Goal: Task Accomplishment & Management: Complete application form

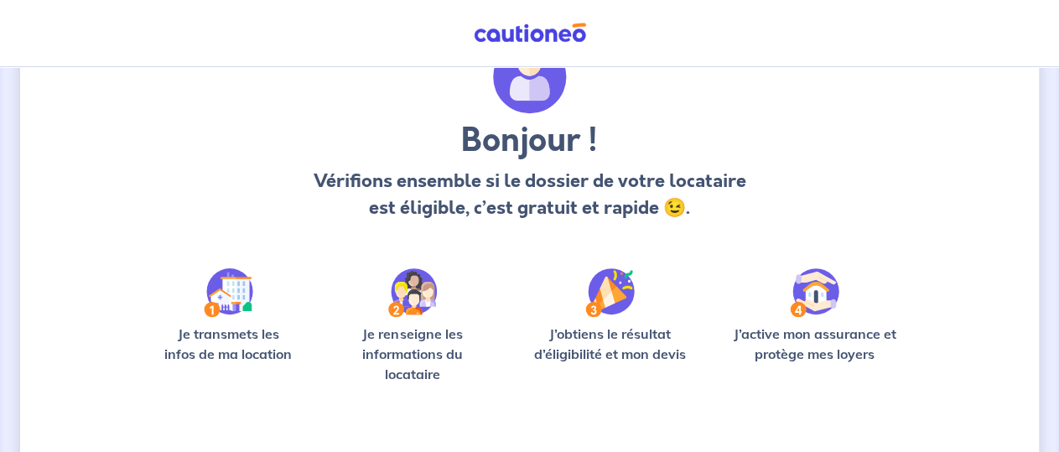
scroll to position [221, 0]
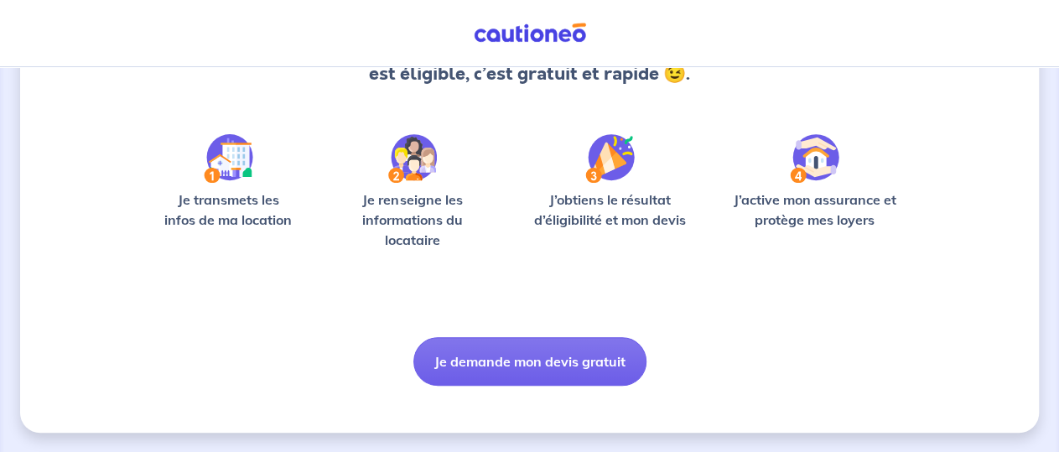
click at [502, 355] on button "Je demande mon devis gratuit" at bounding box center [529, 361] width 233 height 49
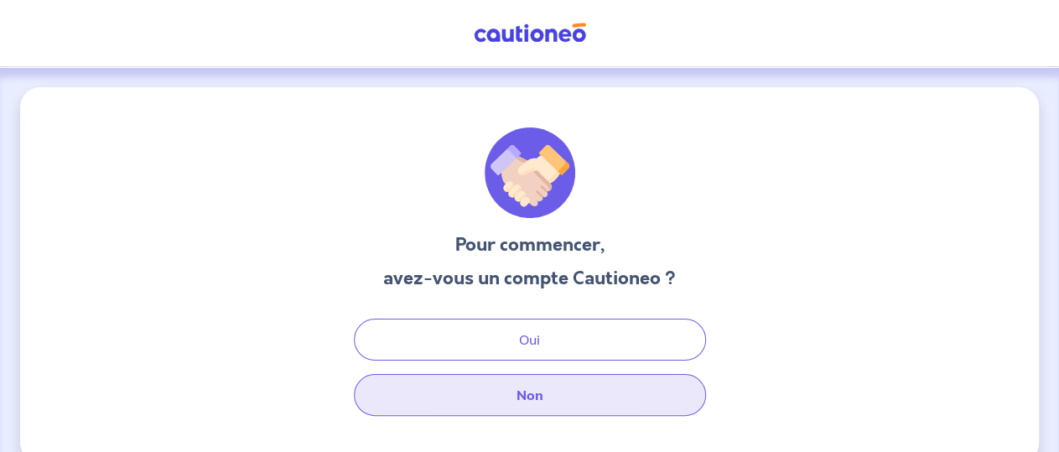
click at [506, 386] on button "Non" at bounding box center [530, 395] width 352 height 42
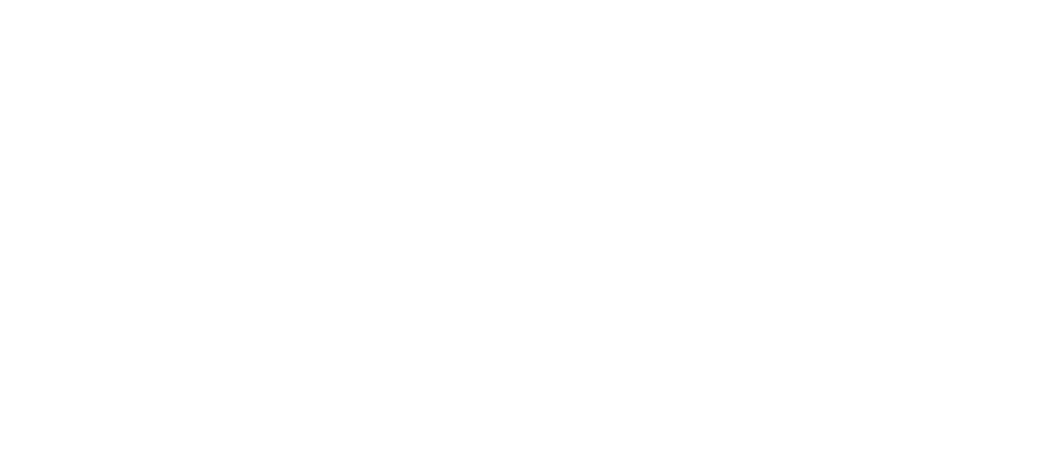
select select "FR"
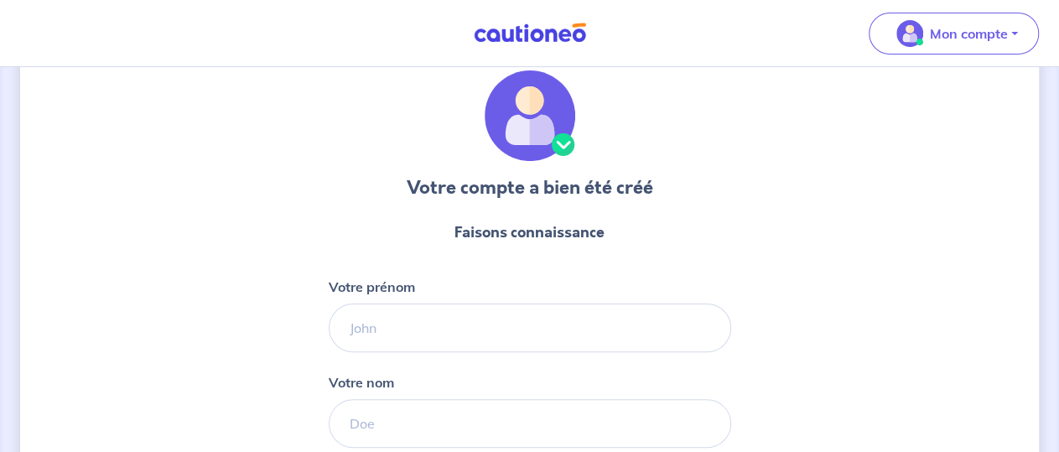
scroll to position [87, 0]
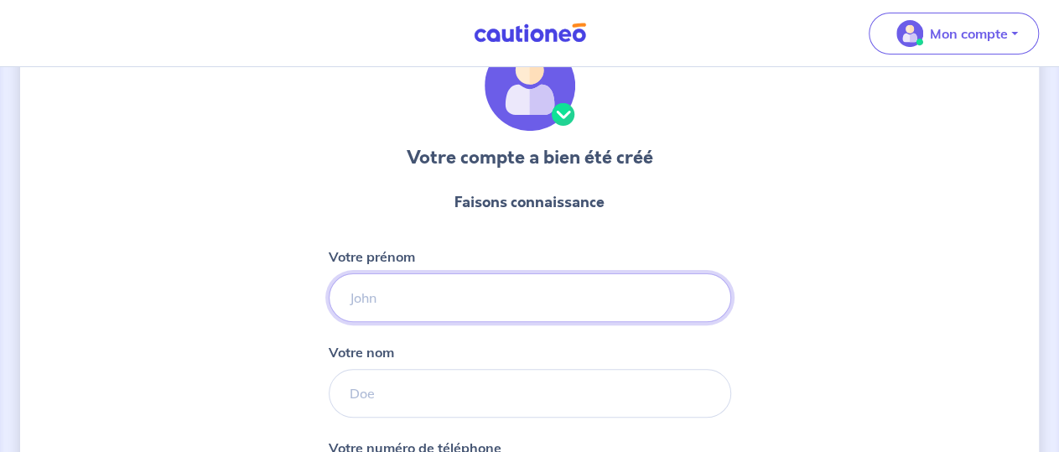
click at [397, 298] on input "Votre prénom" at bounding box center [530, 297] width 402 height 49
type input "SCI"
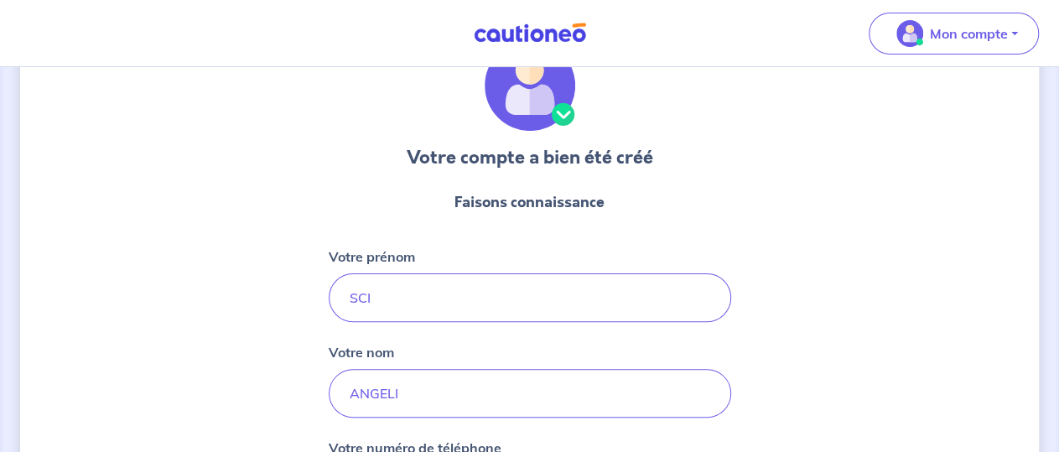
scroll to position [335, 0]
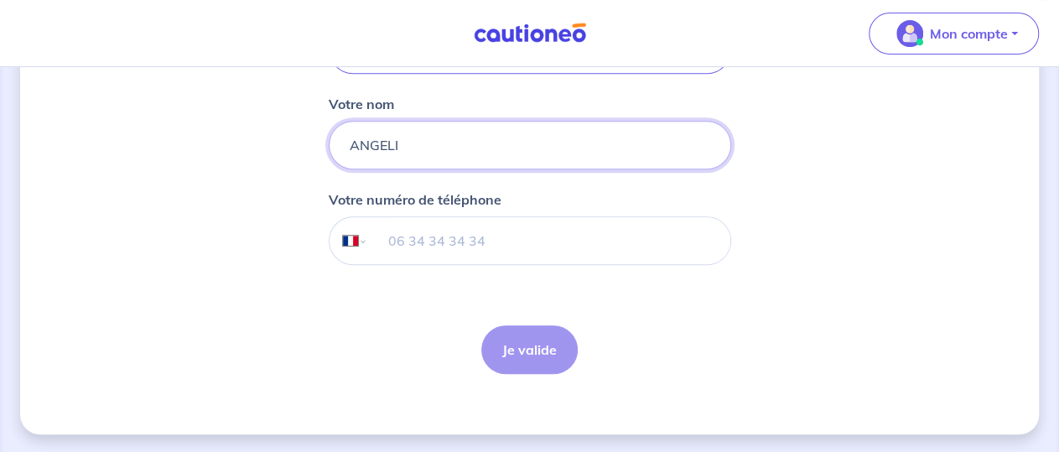
click at [408, 148] on input "ANGELI" at bounding box center [530, 145] width 402 height 49
type input "ANGELU"
type input "06 18 82 37 36"
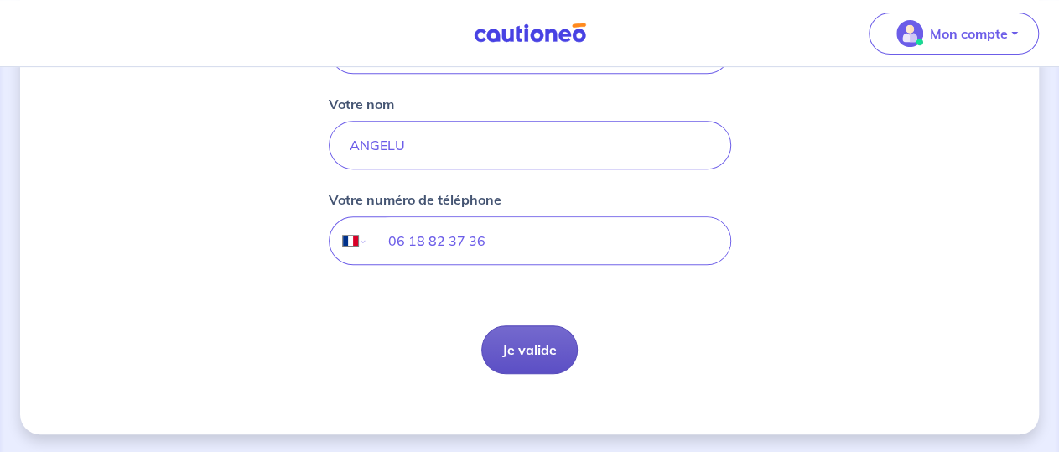
click at [509, 330] on button "Je valide" at bounding box center [529, 349] width 96 height 49
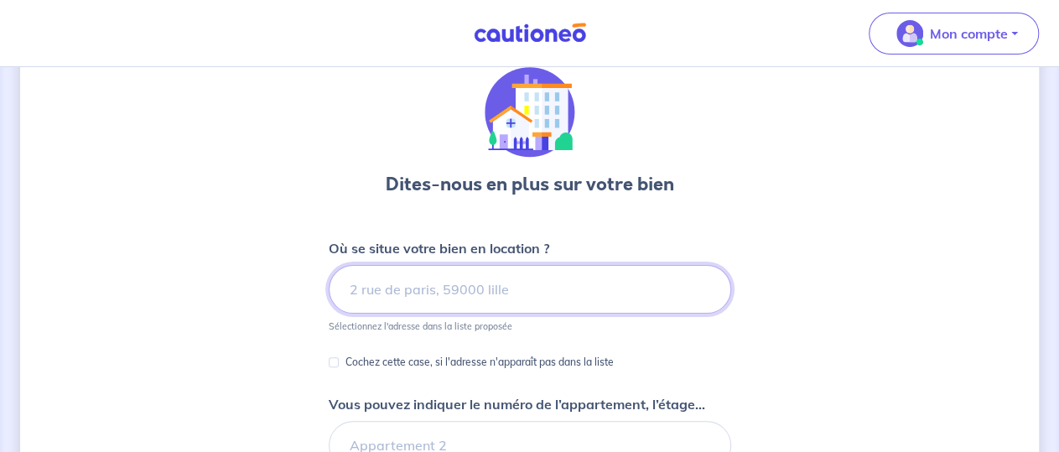
scroll to position [87, 0]
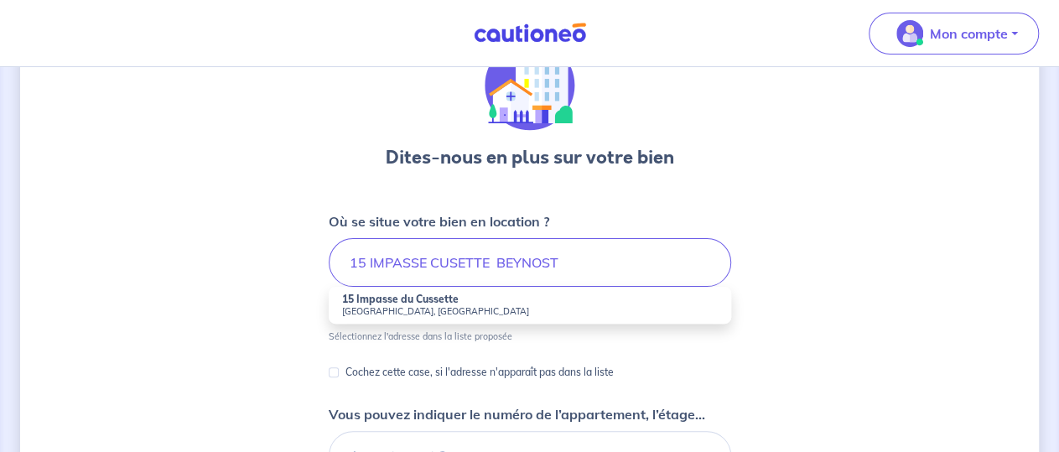
click at [446, 304] on strong "15 Impasse du Cussette" at bounding box center [400, 299] width 117 height 13
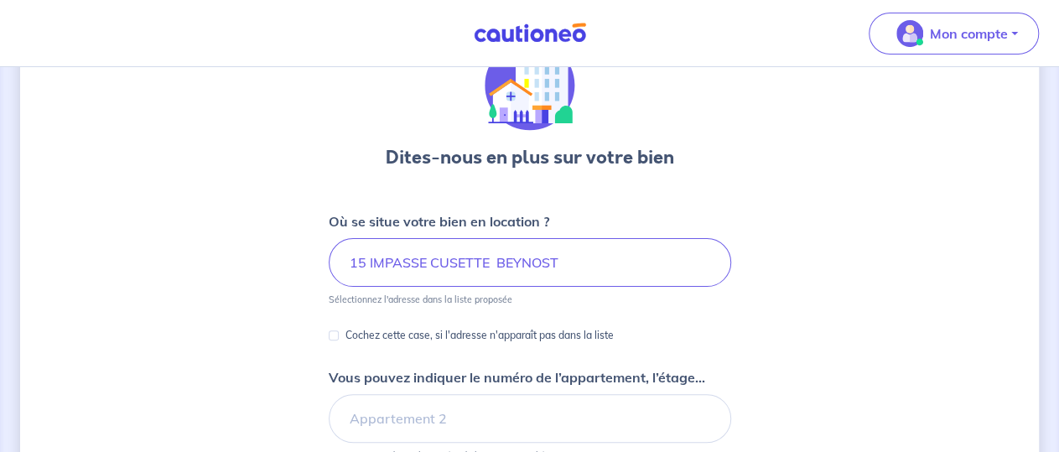
type input "15 Impasse du Cussette, [GEOGRAPHIC_DATA], [GEOGRAPHIC_DATA]"
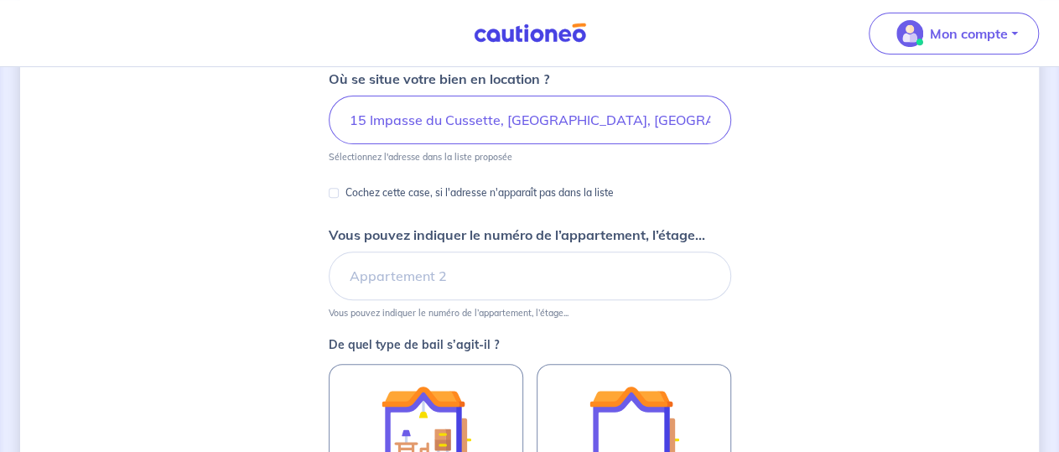
scroll to position [262, 0]
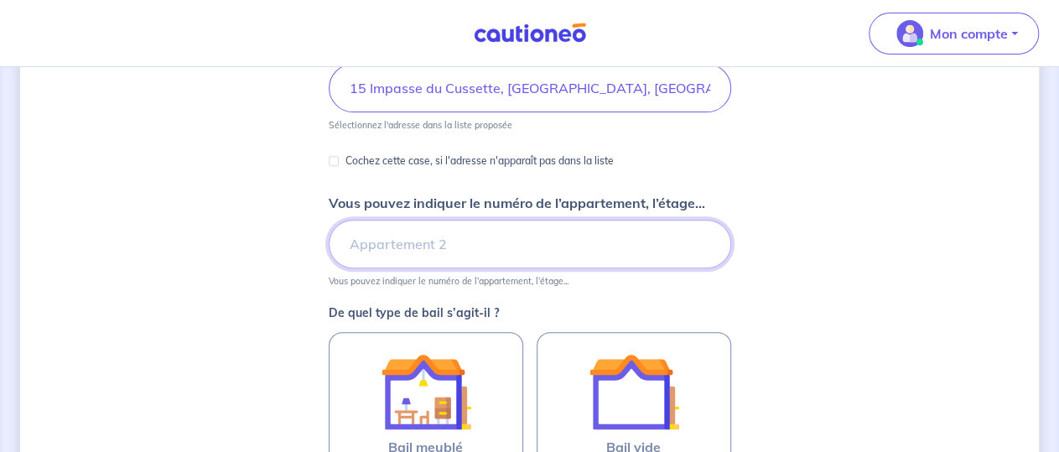
click at [414, 251] on input "Vous pouvez indiquer le numéro de l’appartement, l’étage..." at bounding box center [530, 244] width 402 height 49
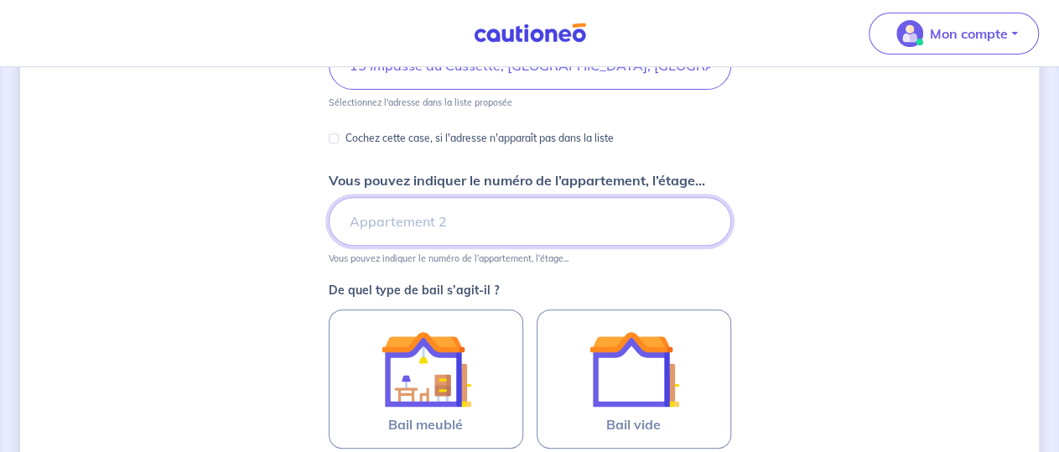
scroll to position [349, 0]
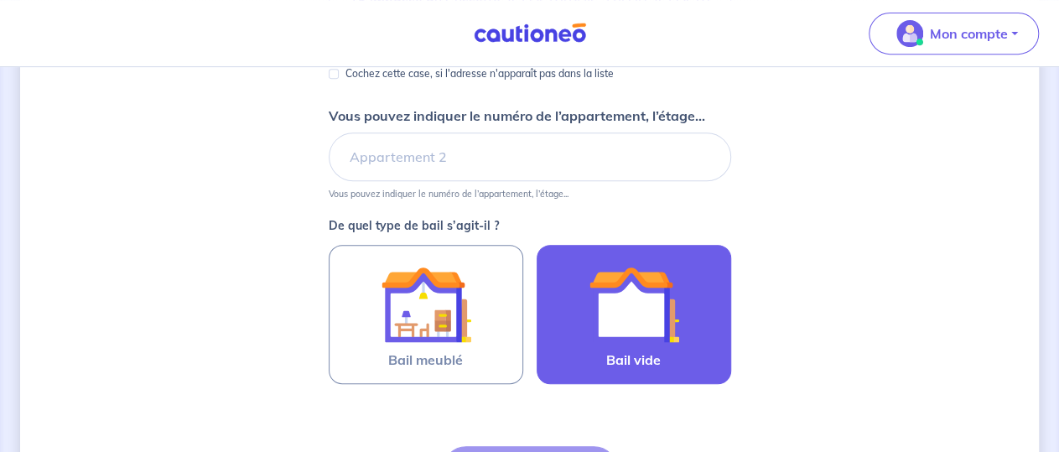
click at [656, 336] on img at bounding box center [634, 304] width 91 height 91
click at [0, 0] on input "Bail vide" at bounding box center [0, 0] width 0 height 0
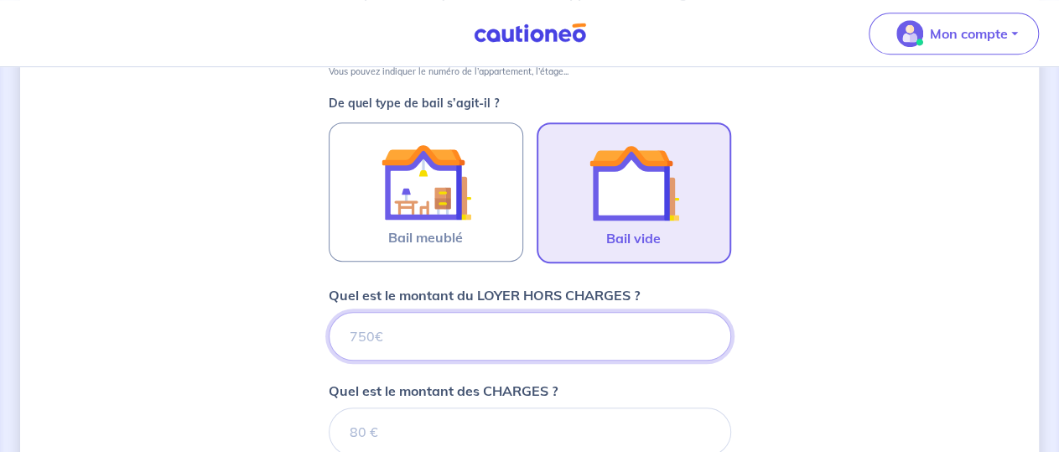
scroll to position [474, 0]
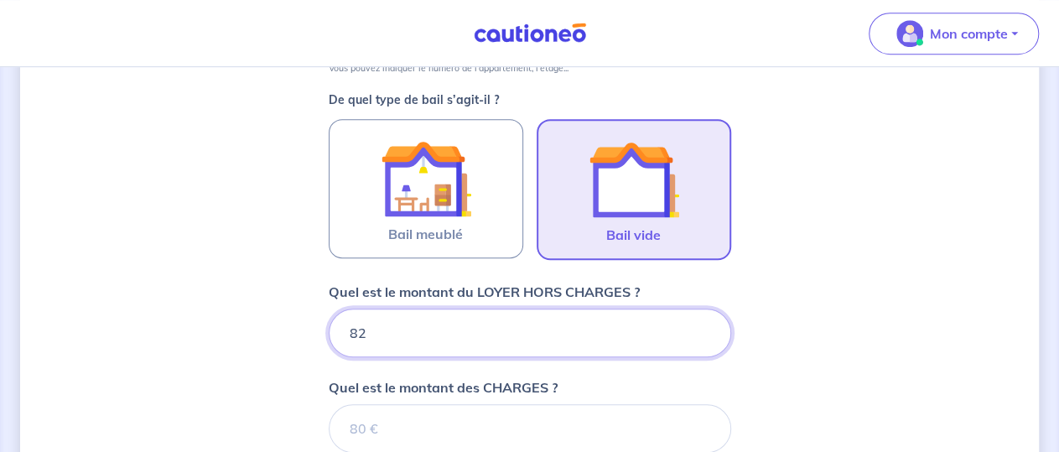
type input "825"
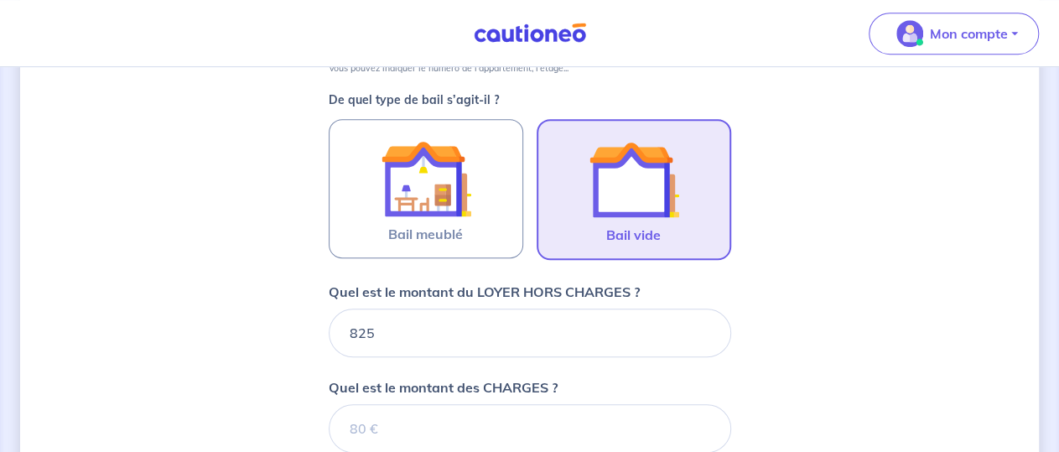
scroll to position [562, 0]
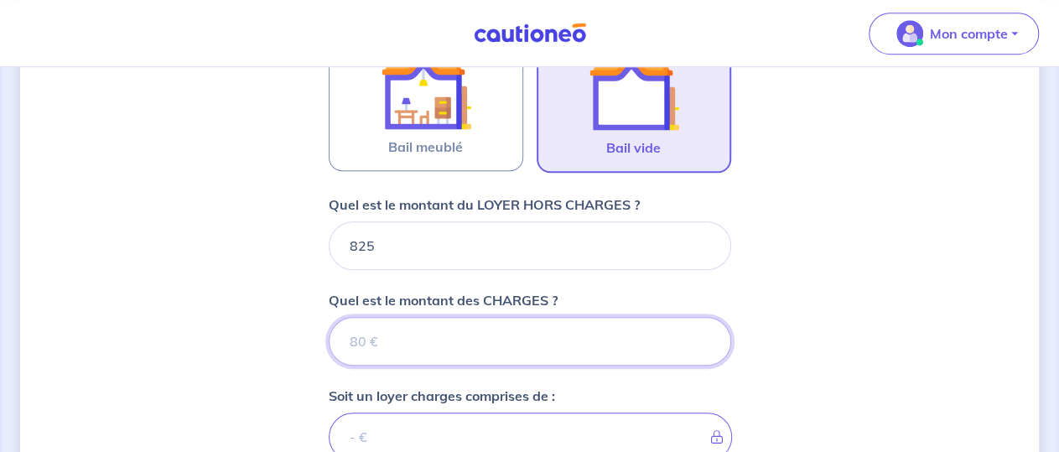
click at [479, 333] on input "Quel est le montant des CHARGES ?" at bounding box center [530, 341] width 402 height 49
type input "25"
type input "850"
type input "25"
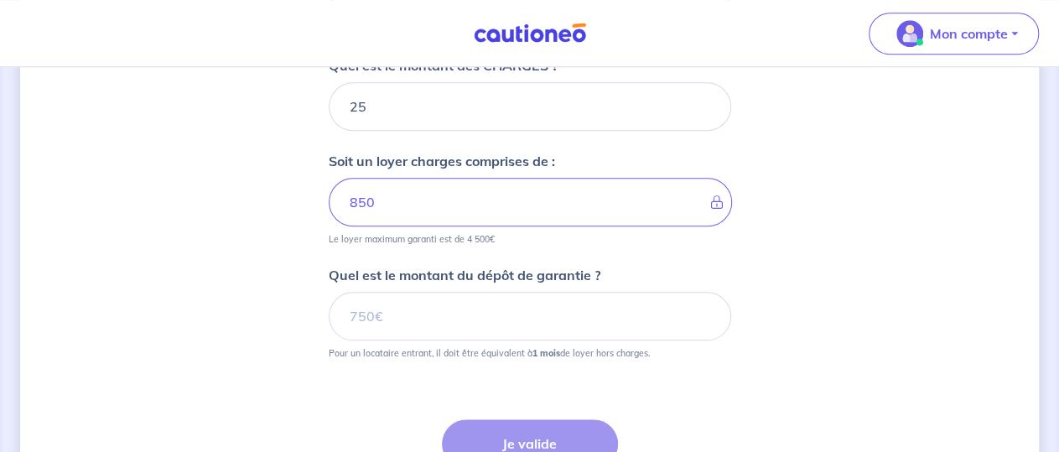
scroll to position [823, 0]
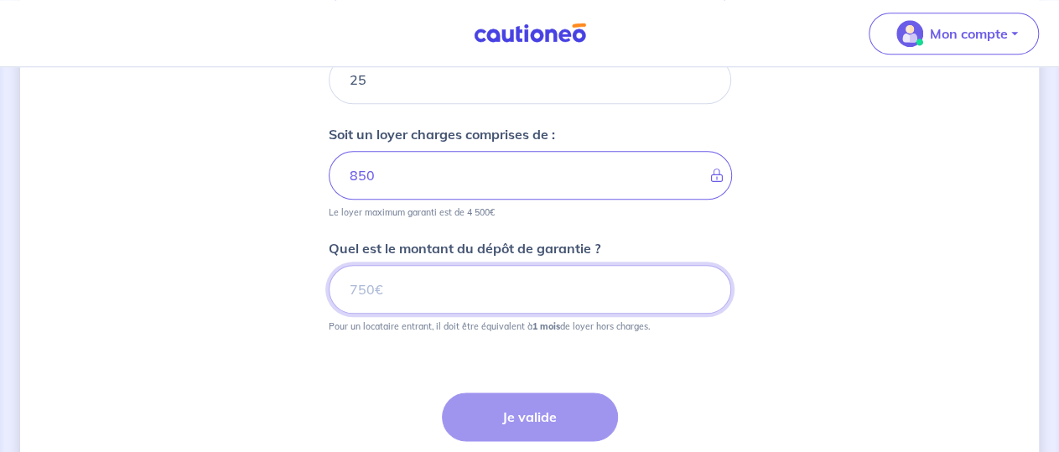
click at [430, 288] on input "Quel est le montant du dépôt de garantie ?" at bounding box center [530, 289] width 402 height 49
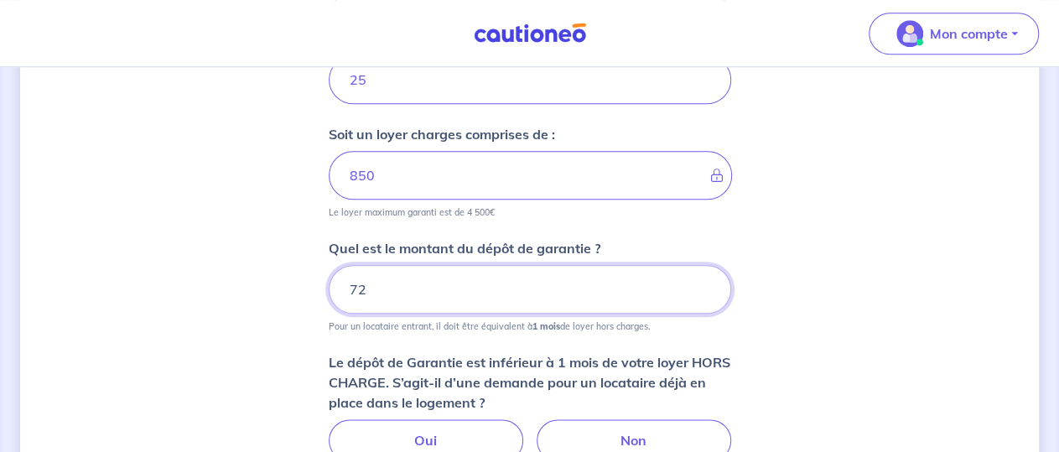
type input "7"
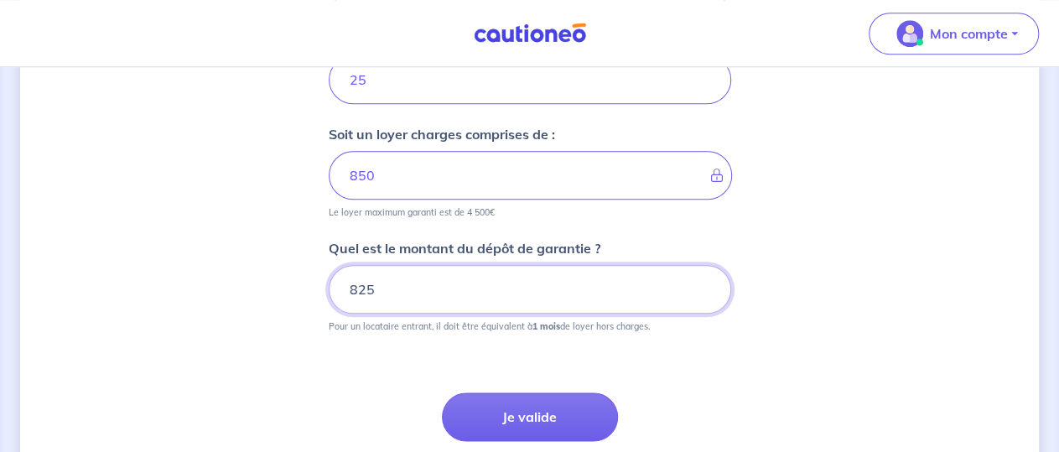
type input "825"
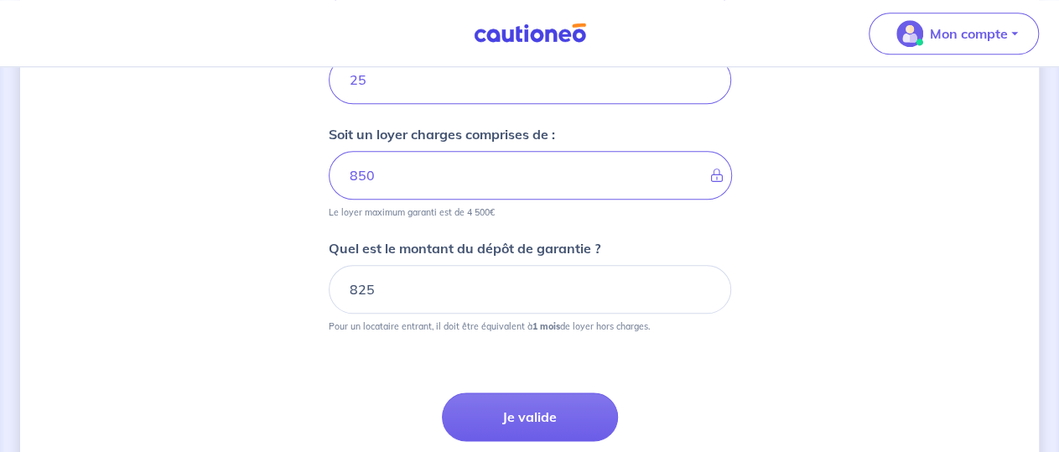
scroll to position [950, 0]
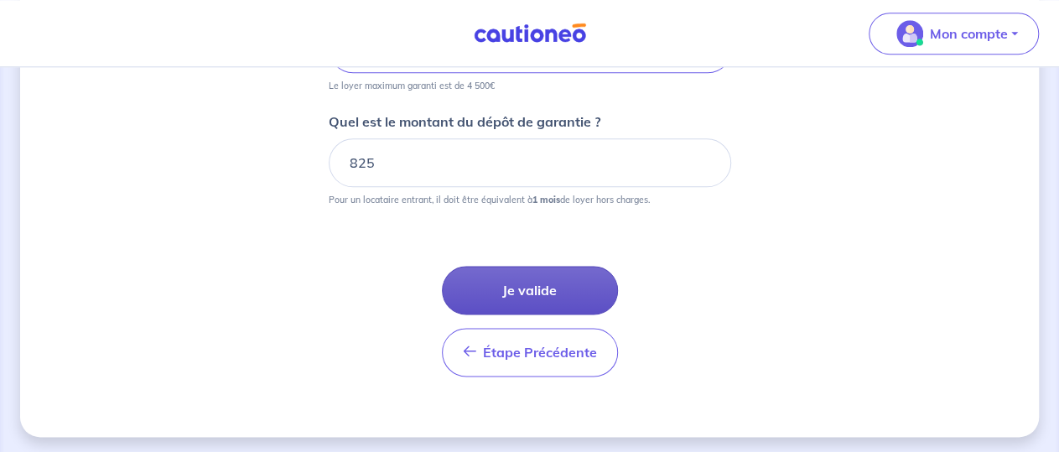
click at [492, 281] on button "Je valide" at bounding box center [530, 290] width 176 height 49
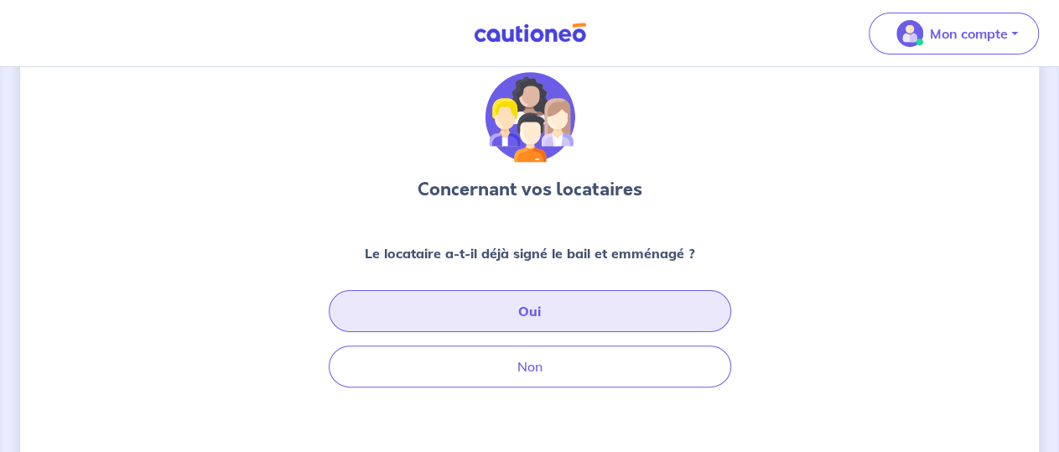
scroll to position [87, 0]
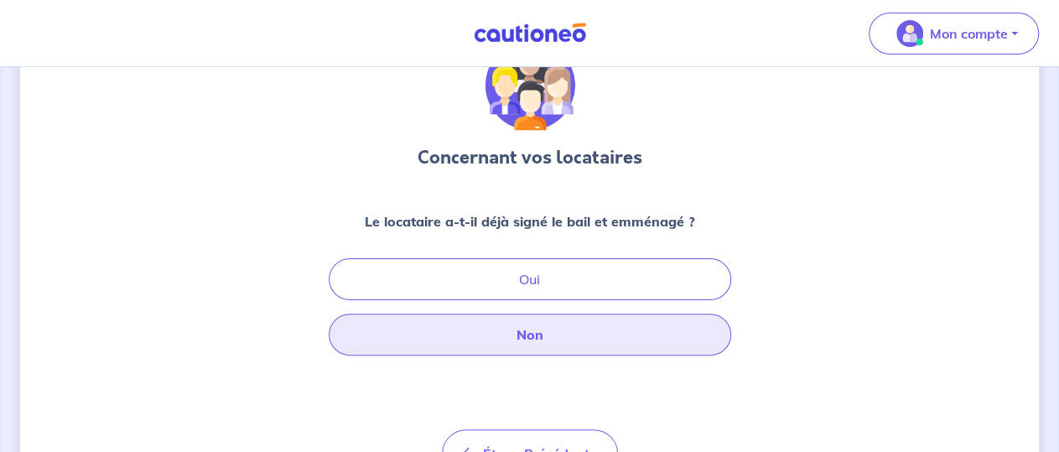
click at [521, 336] on button "Non" at bounding box center [530, 335] width 402 height 42
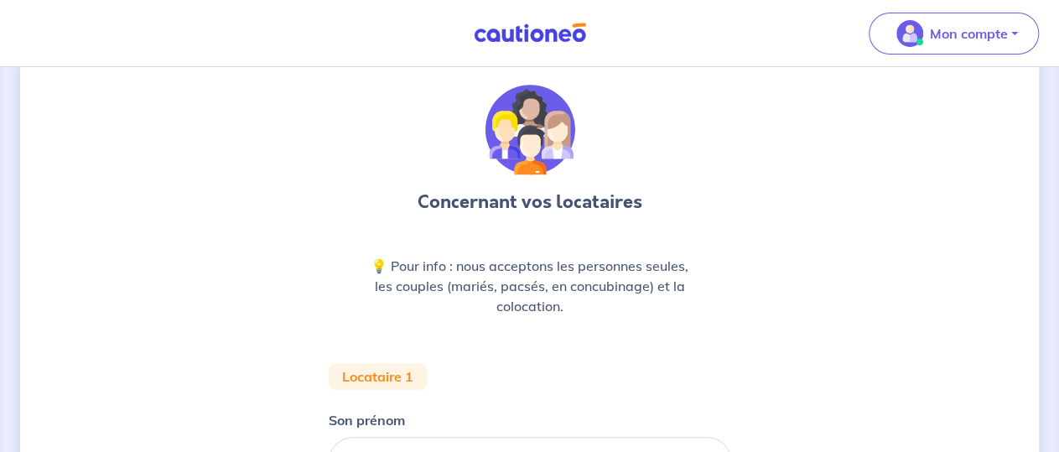
scroll to position [174, 0]
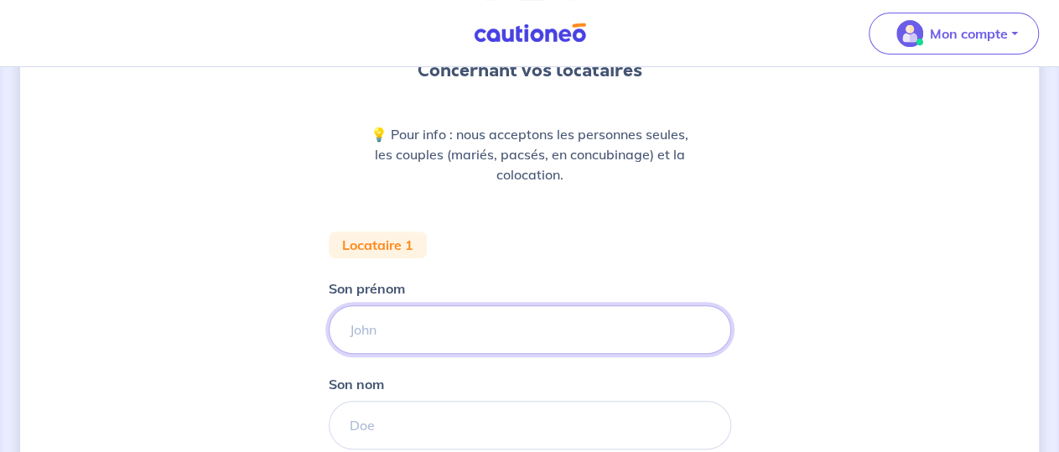
click at [474, 330] on input "Son prénom" at bounding box center [530, 329] width 402 height 49
type input "VALETTE"
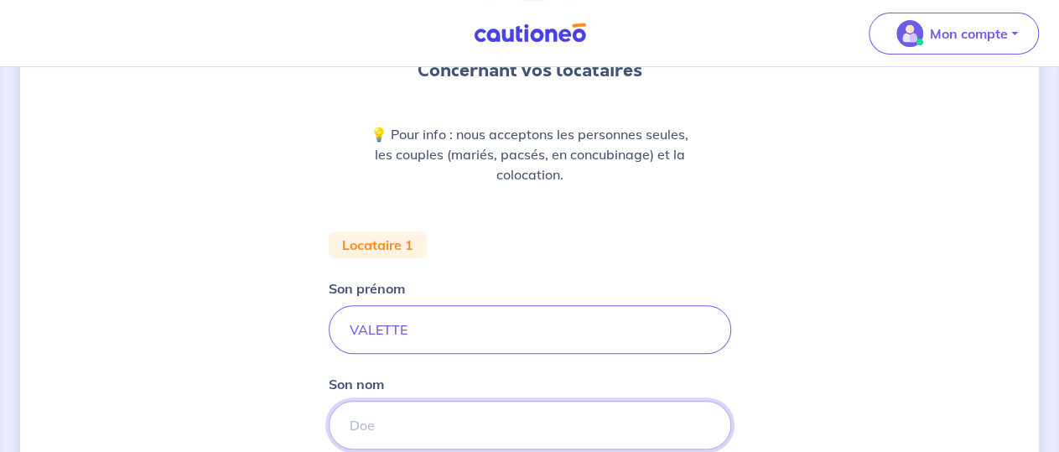
type input "a"
type input "A"
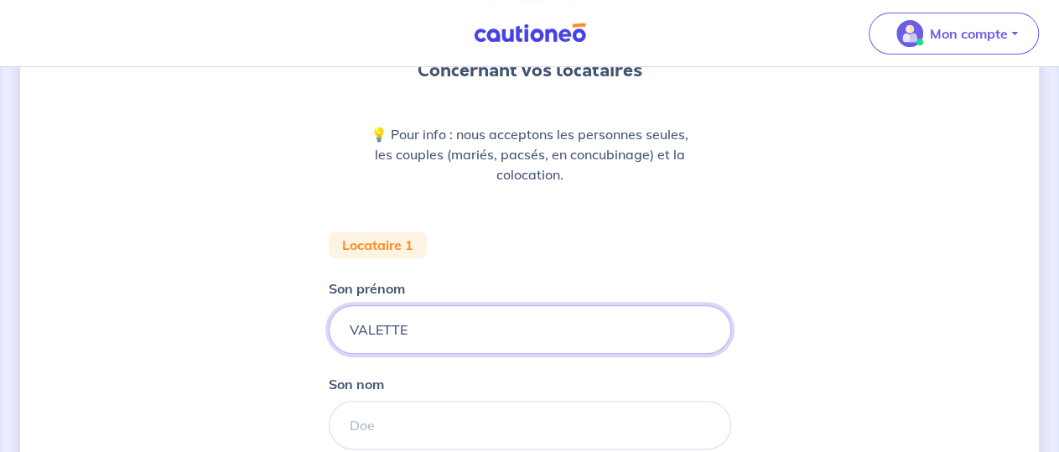
click at [329, 305] on input "VALETTE" at bounding box center [530, 329] width 402 height 49
type input "a"
type input "Aymeric"
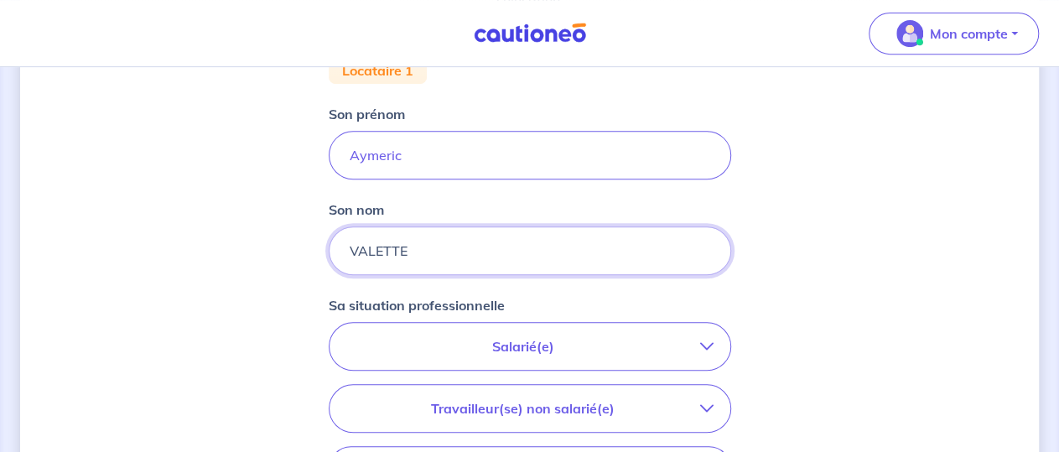
scroll to position [349, 0]
type input "VALETTE"
click at [703, 345] on icon "button" at bounding box center [706, 346] width 13 height 13
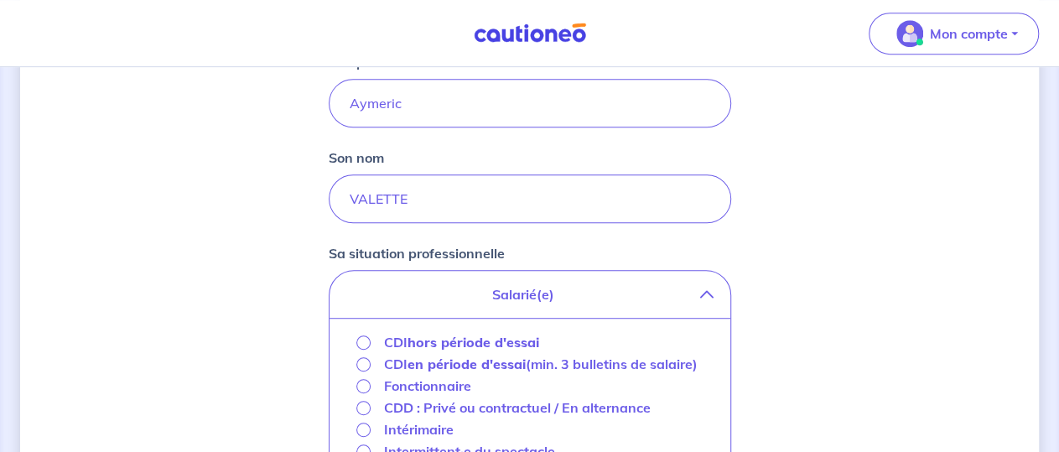
scroll to position [436, 0]
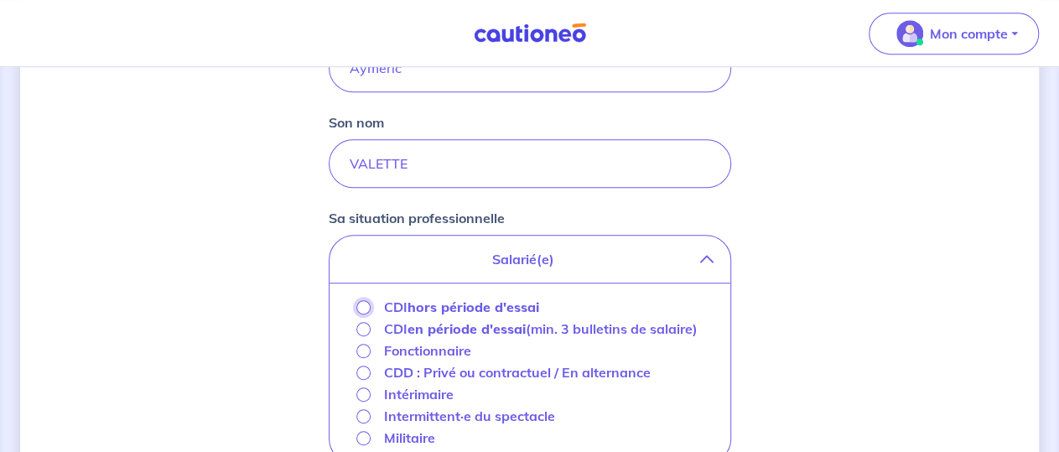
click at [366, 304] on input "CDI hors période d'essai" at bounding box center [363, 307] width 14 height 14
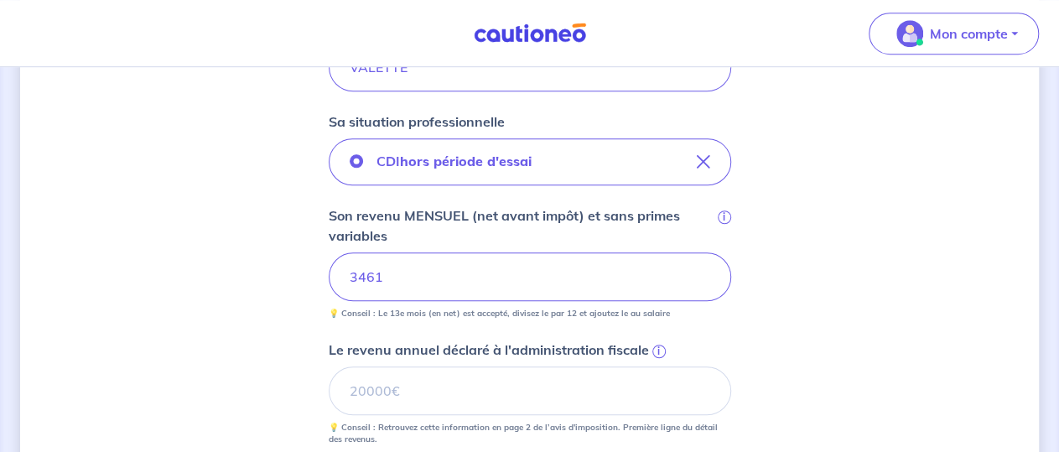
scroll to position [610, 0]
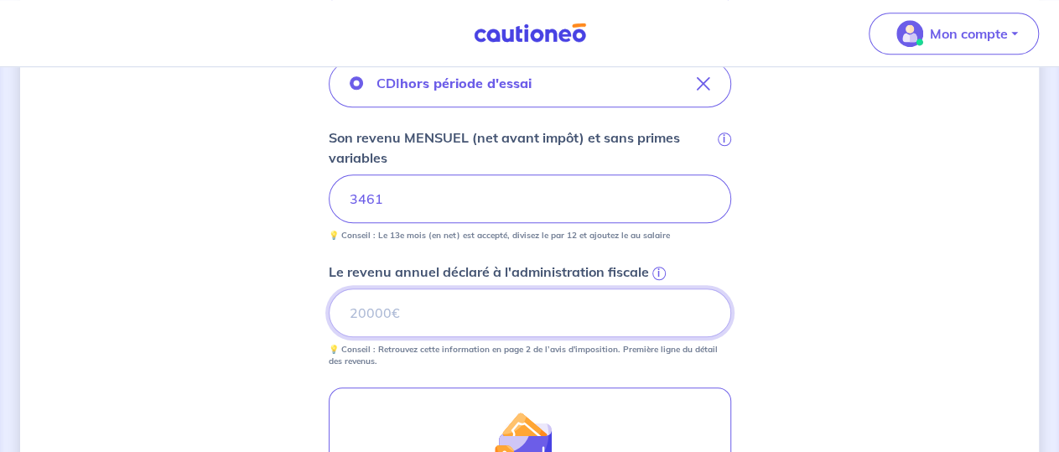
click at [458, 318] on input "Le revenu annuel déclaré à l'administration fiscale i" at bounding box center [530, 312] width 402 height 49
type input "52993"
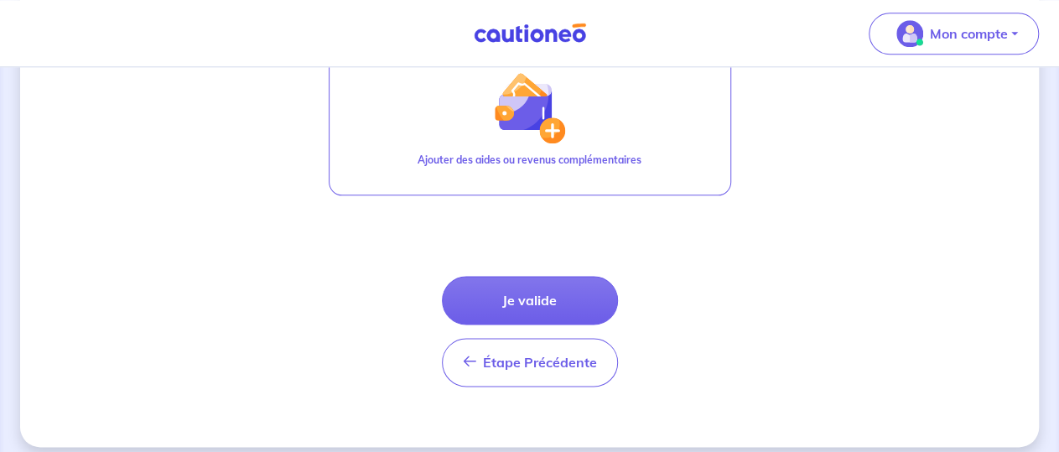
scroll to position [959, 0]
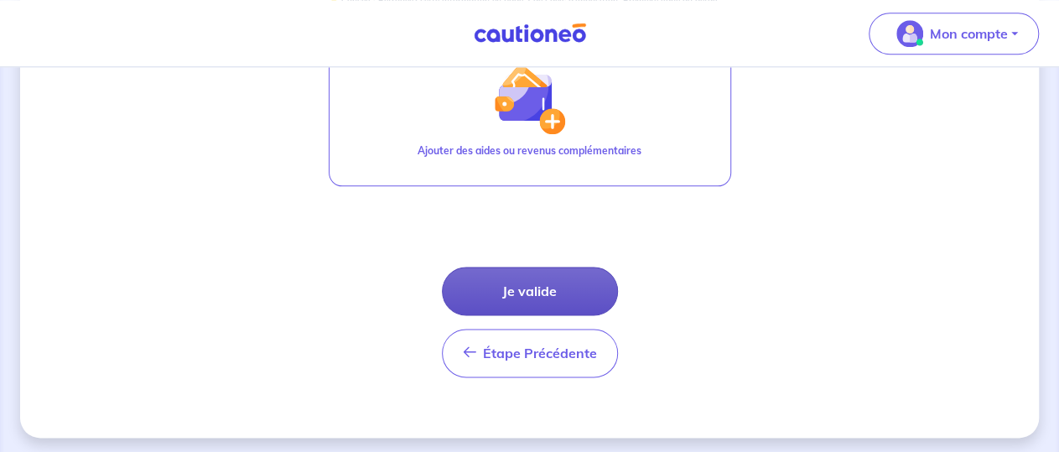
click at [508, 294] on button "Je valide" at bounding box center [530, 291] width 176 height 49
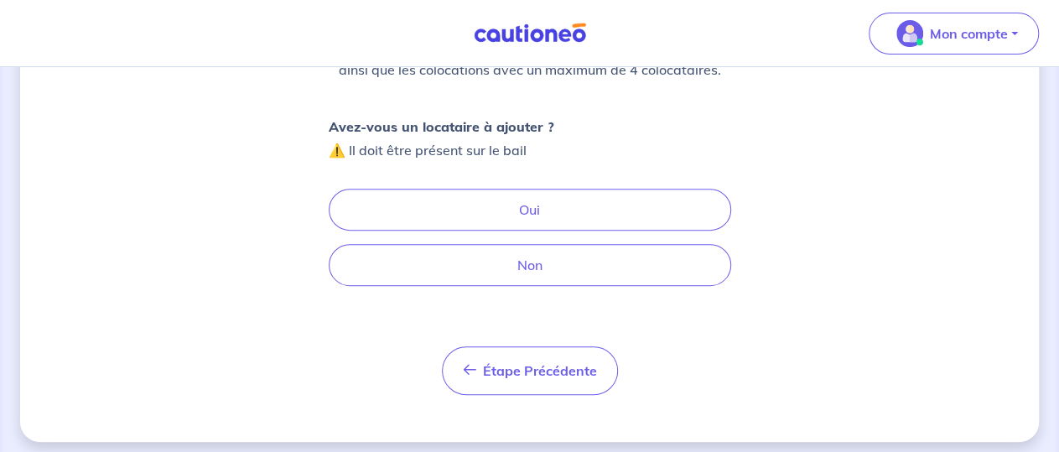
scroll to position [258, 0]
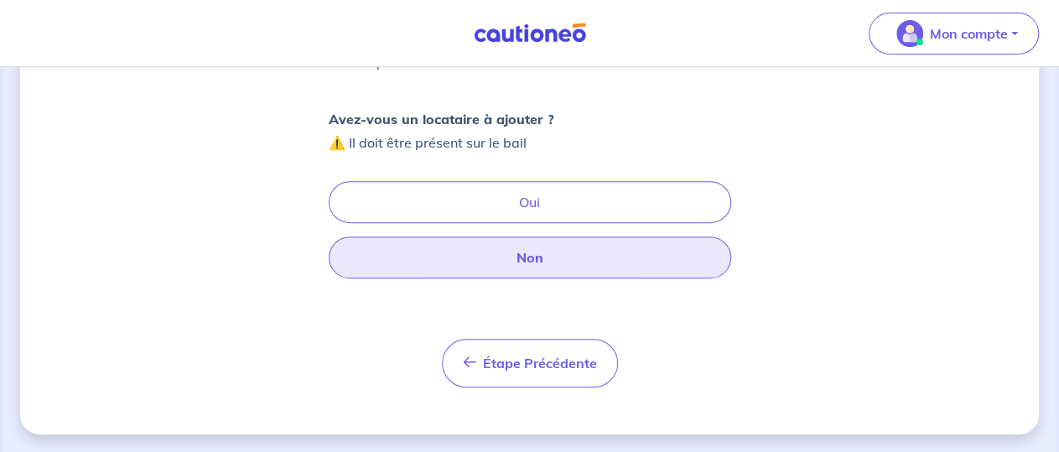
click at [541, 266] on button "Non" at bounding box center [530, 257] width 402 height 42
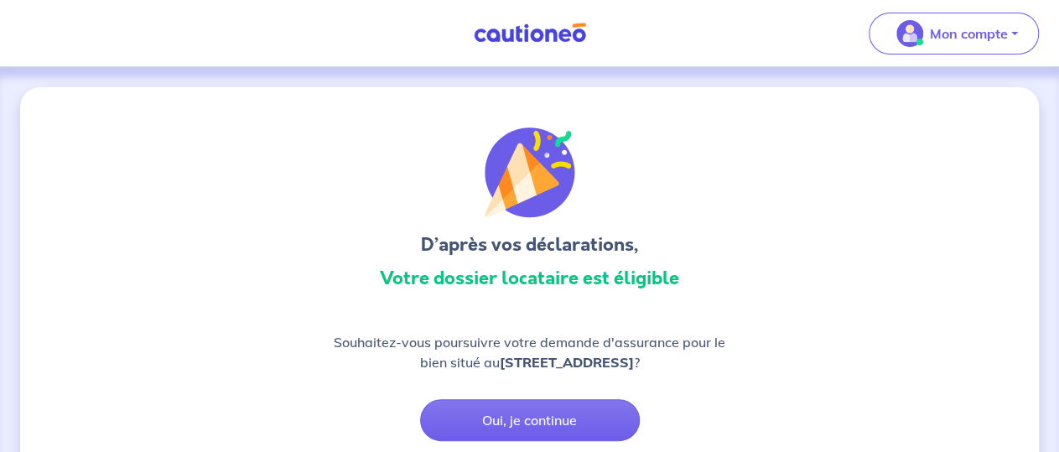
scroll to position [87, 0]
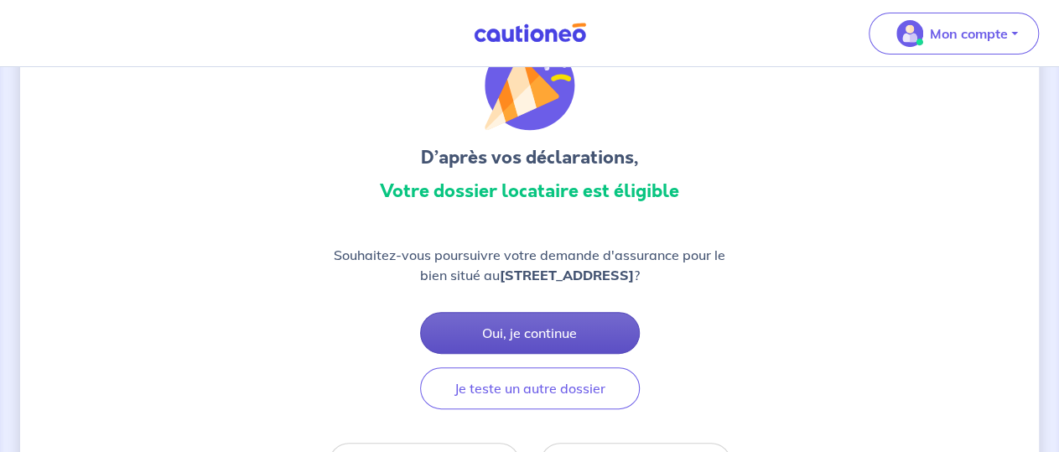
click at [565, 335] on button "Oui, je continue" at bounding box center [530, 333] width 220 height 42
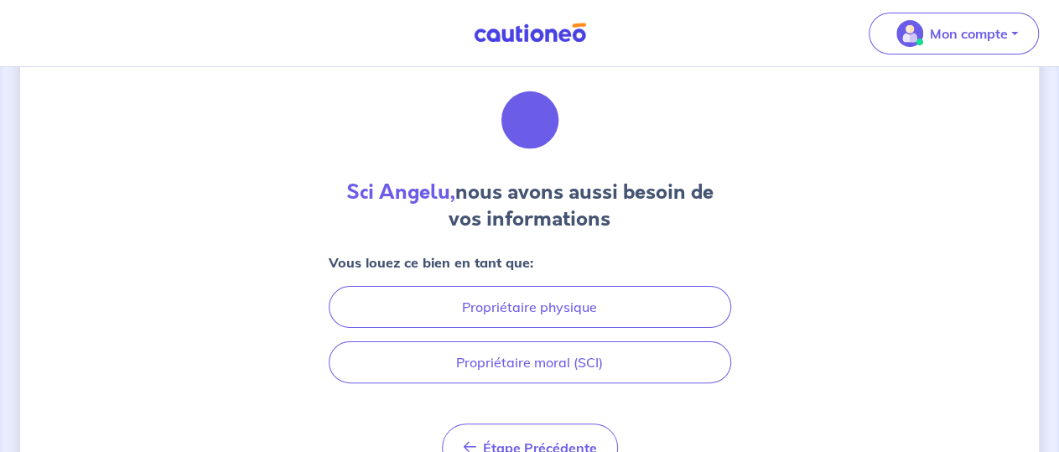
scroll to position [87, 0]
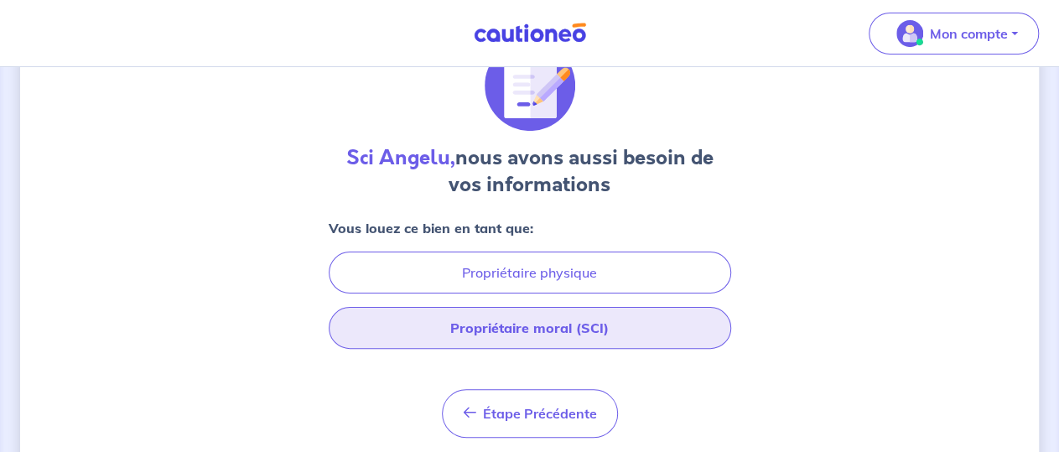
click at [591, 321] on button "Propriétaire moral (SCI)" at bounding box center [530, 328] width 402 height 42
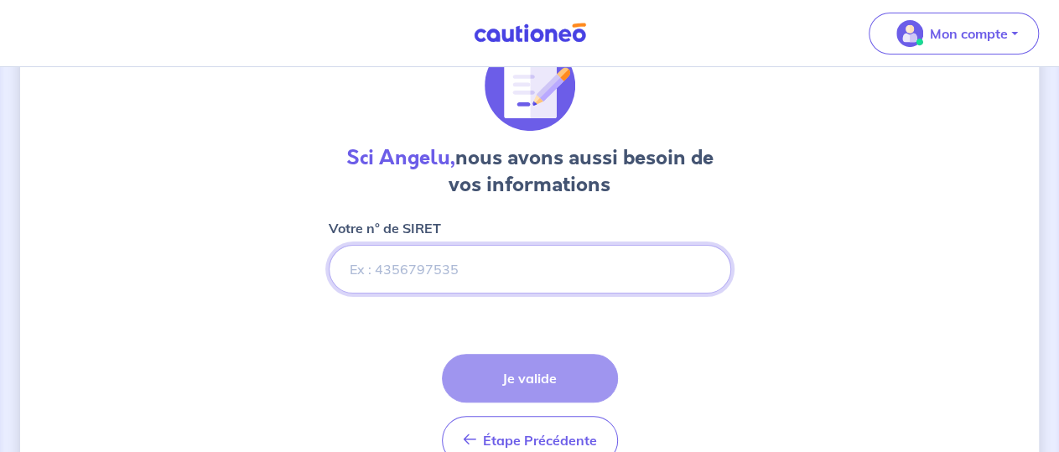
click at [426, 268] on input "Votre n° de SIRET" at bounding box center [530, 269] width 402 height 49
paste input "793 473 067 00015"
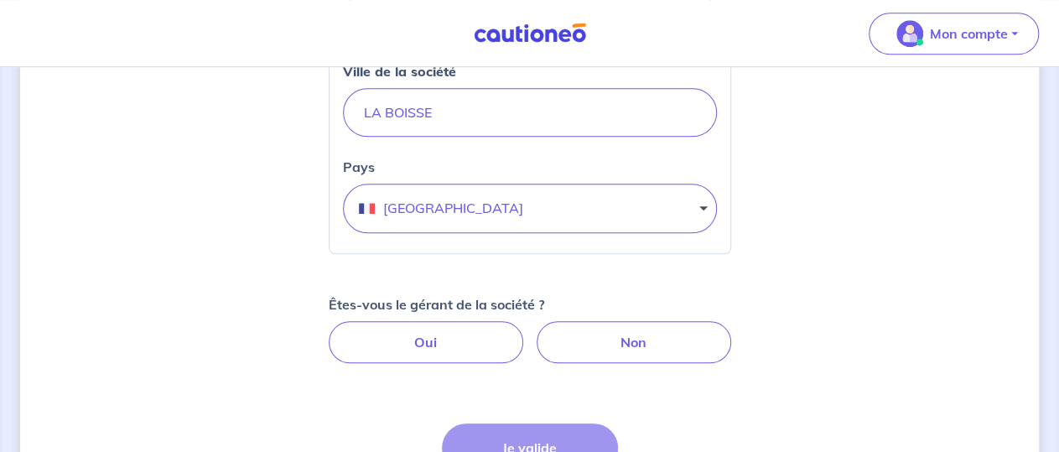
scroll to position [785, 0]
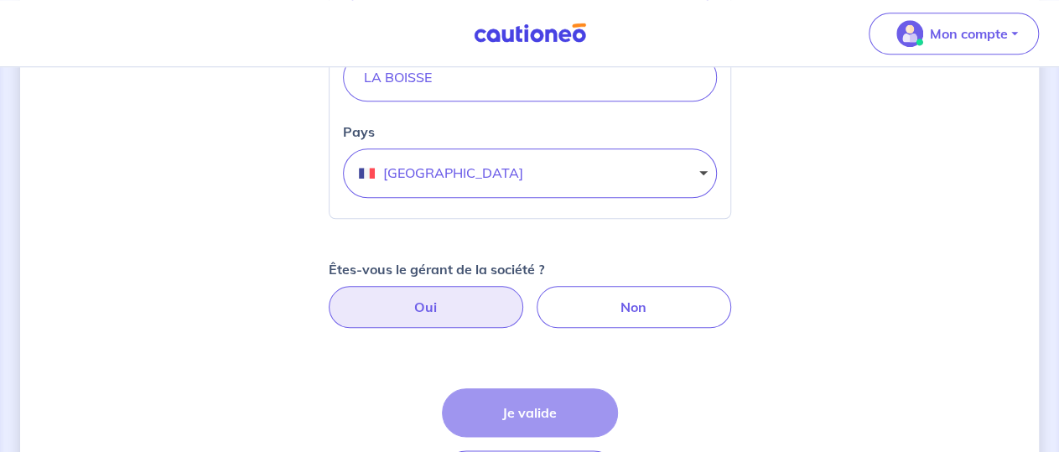
type input "793 473 067 00015"
click at [455, 313] on label "Oui" at bounding box center [426, 307] width 194 height 42
click at [524, 297] on input "Oui" at bounding box center [529, 291] width 11 height 11
radio input "true"
select select "FR"
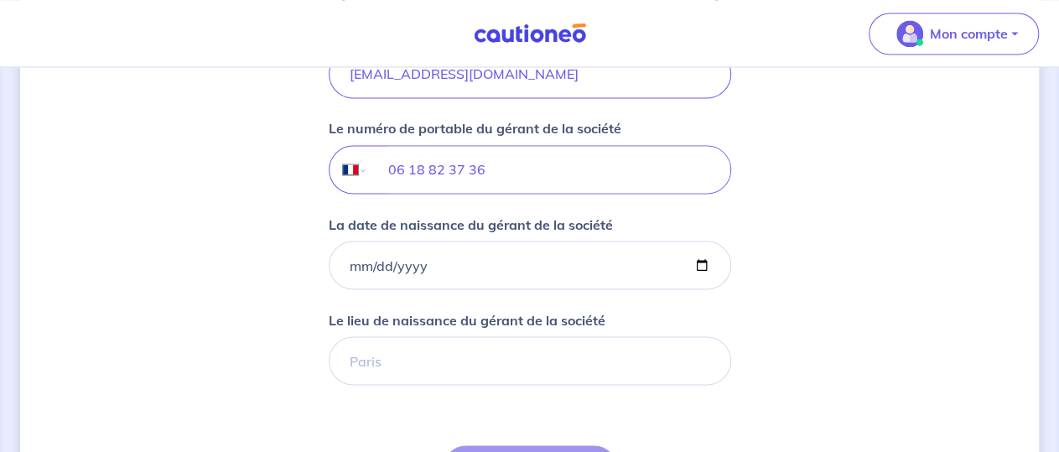
scroll to position [1482, 0]
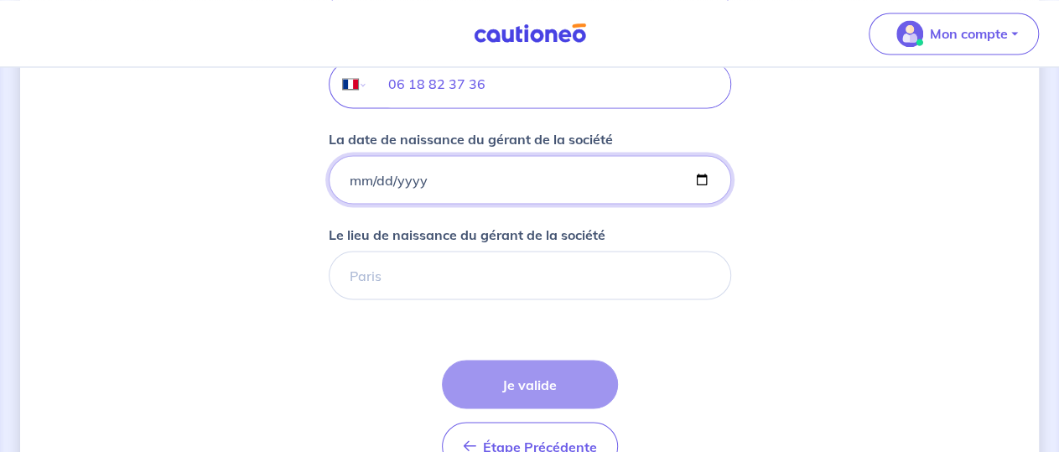
drag, startPoint x: 442, startPoint y: 168, endPoint x: 215, endPoint y: 128, distance: 230.6
type input "[DATE]"
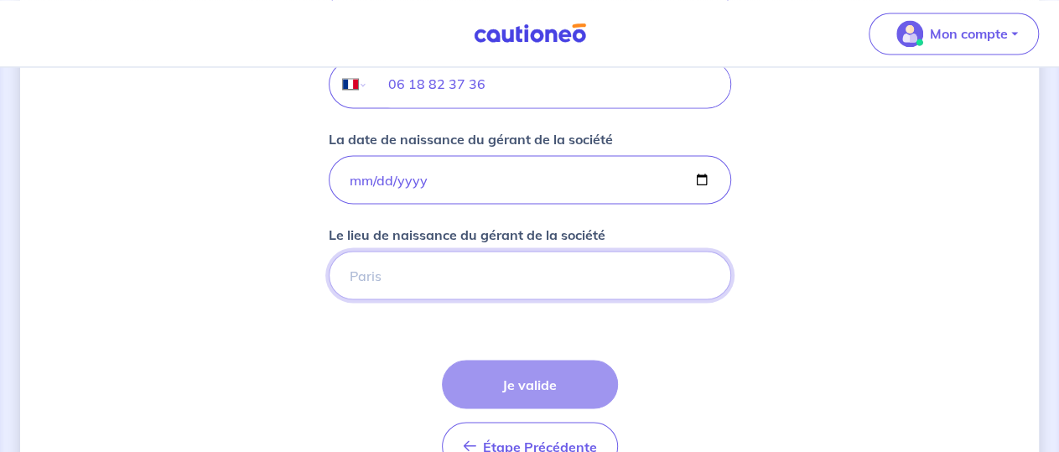
click at [402, 274] on input "Le lieu de naissance du gérant de la société" at bounding box center [530, 275] width 402 height 49
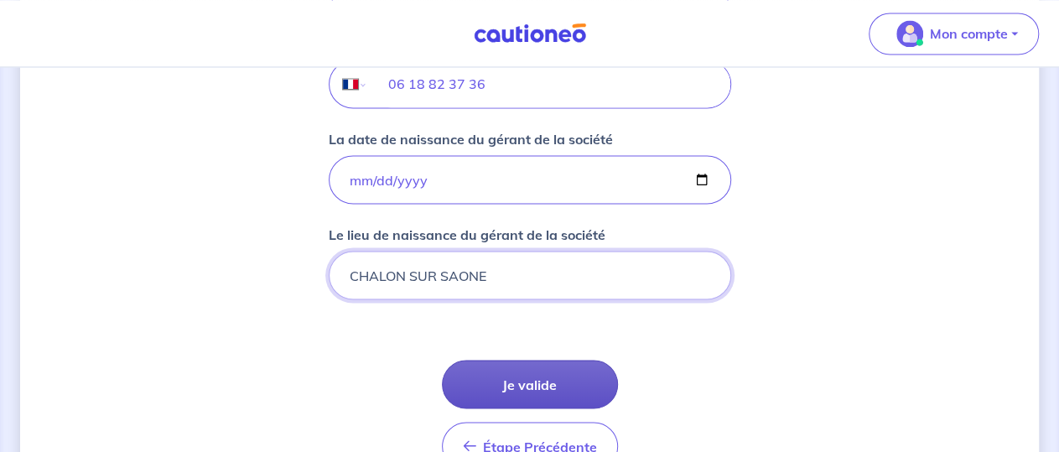
type input "CHALON SUR SAONE"
click at [521, 377] on button "Je valide" at bounding box center [530, 384] width 176 height 49
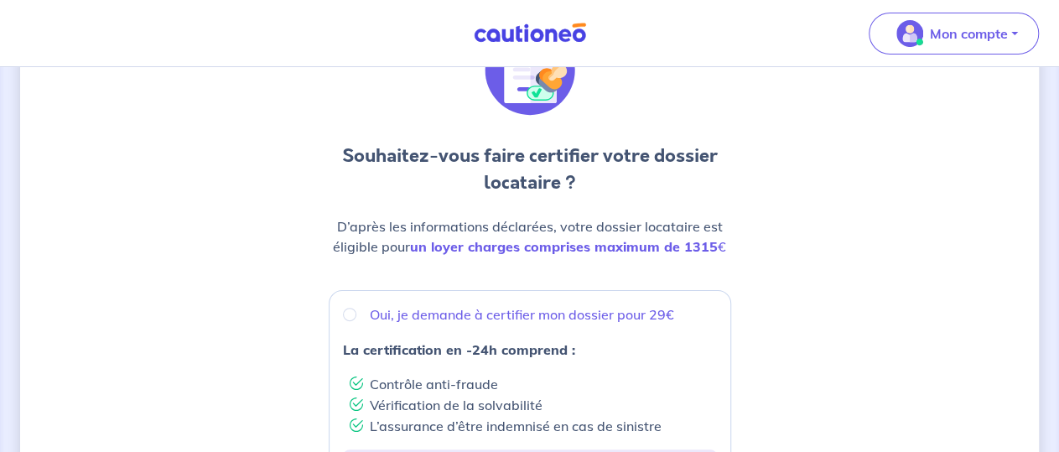
scroll to position [189, 0]
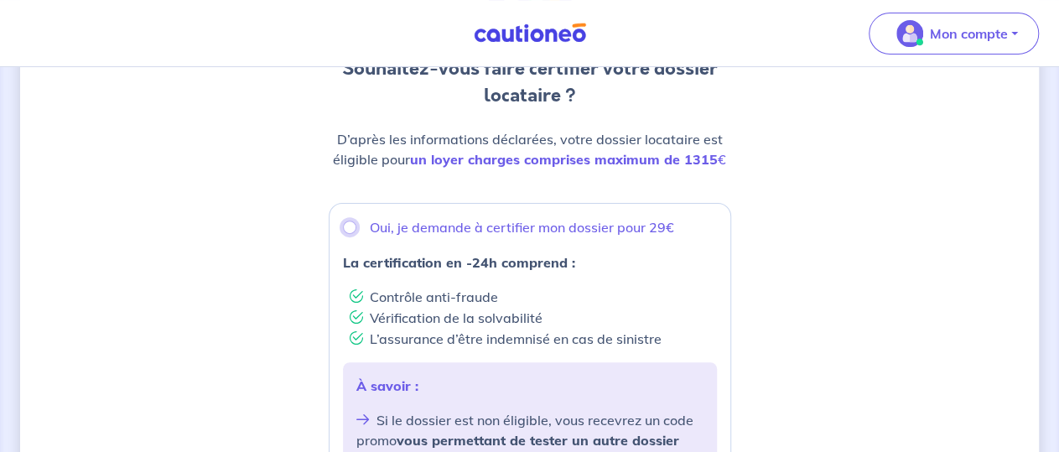
click at [349, 225] on input "Oui, je demande à certifier mon dossier pour 29€" at bounding box center [349, 226] width 13 height 13
radio input "true"
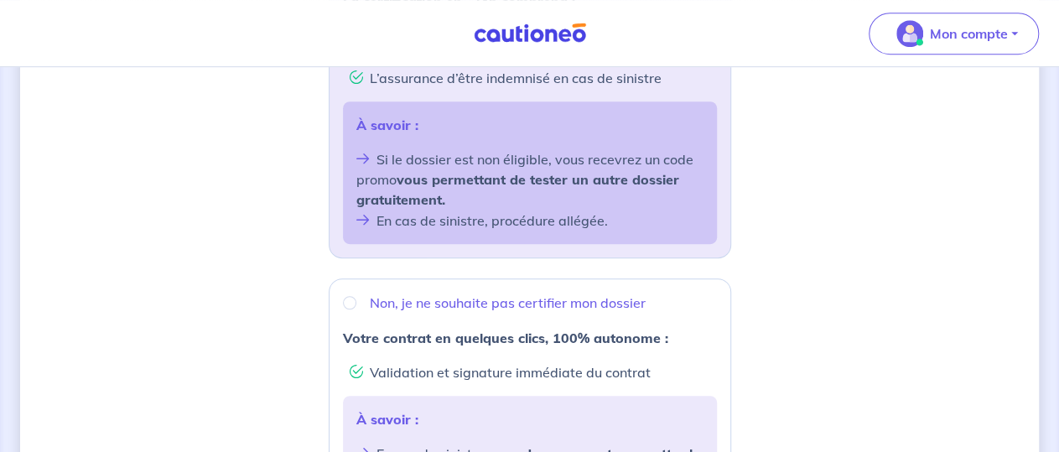
scroll to position [451, 0]
click at [346, 295] on input "Non, je ne souhaite pas certifier mon dossier" at bounding box center [349, 301] width 13 height 13
radio input "true"
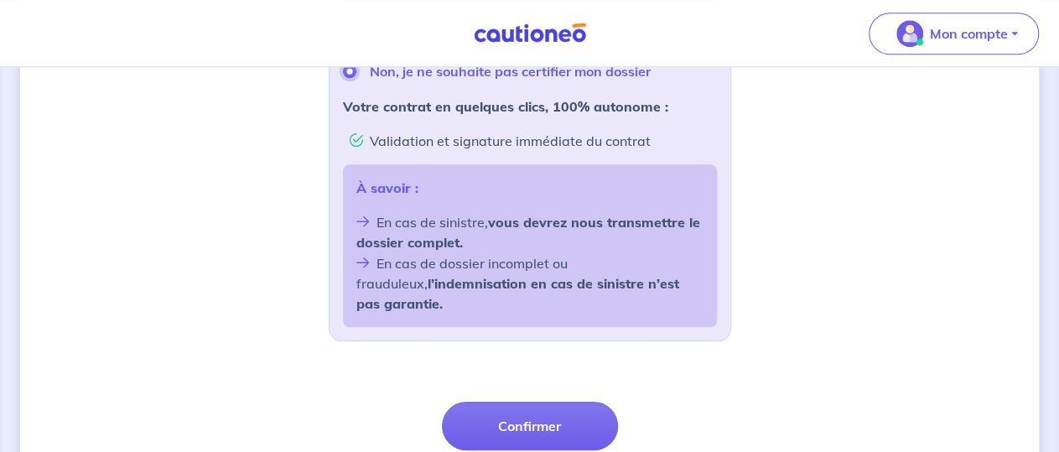
scroll to position [713, 0]
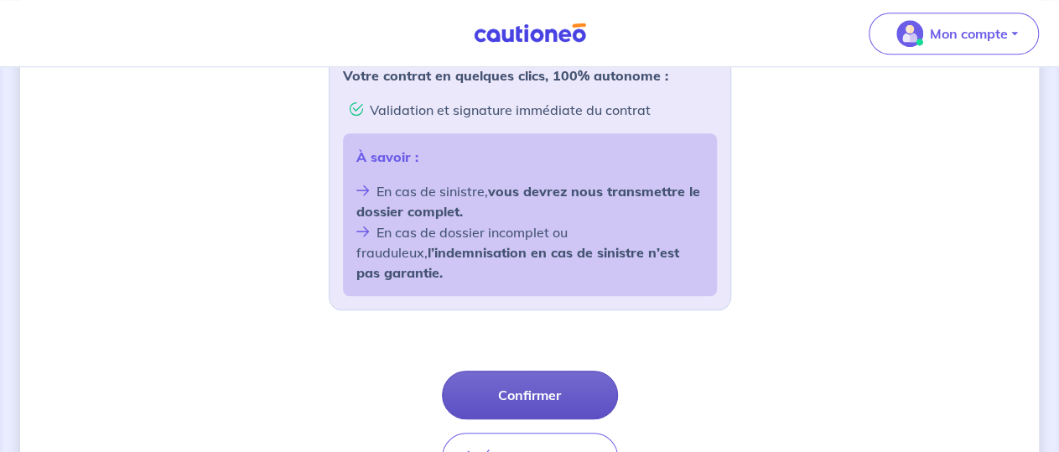
click at [535, 371] on button "Confirmer" at bounding box center [530, 395] width 176 height 49
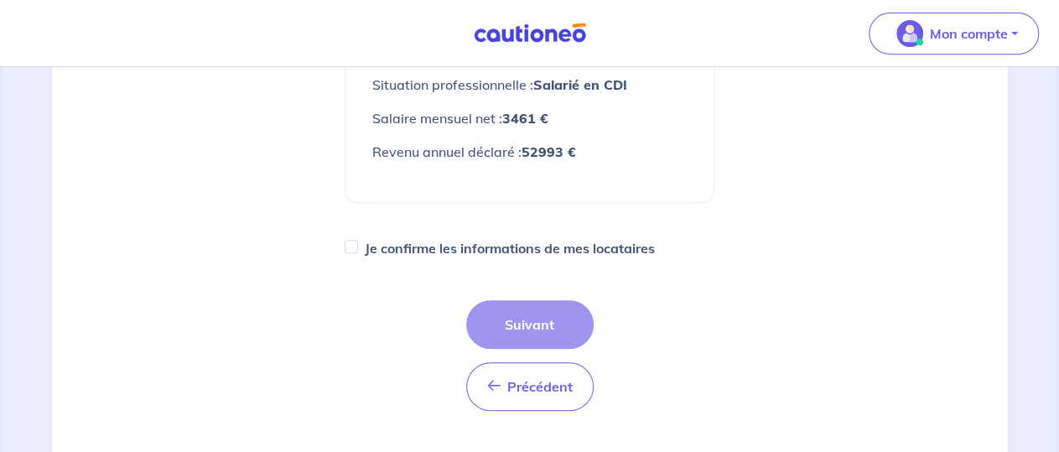
scroll to position [349, 0]
click at [574, 309] on div "Précédent Précédent Suivant" at bounding box center [529, 353] width 127 height 111
click at [547, 328] on div "Précédent Précédent Suivant" at bounding box center [529, 353] width 127 height 111
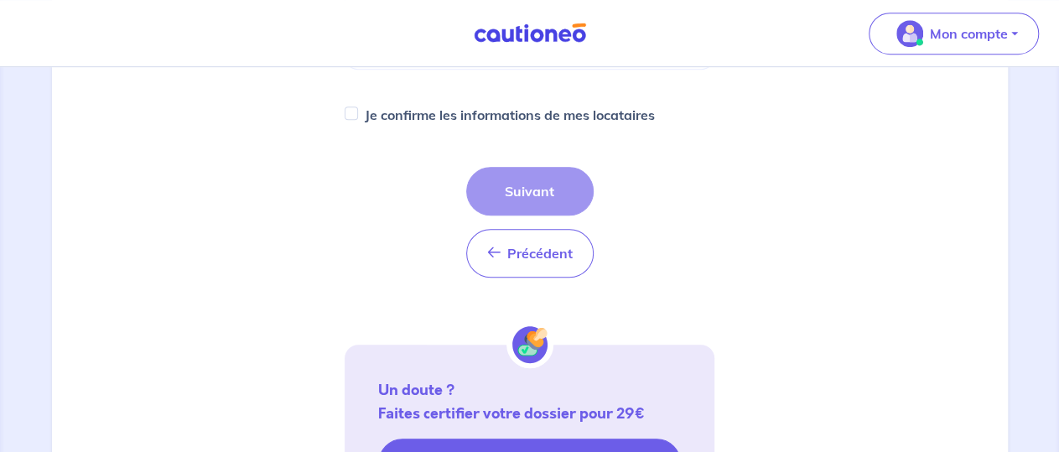
scroll to position [436, 0]
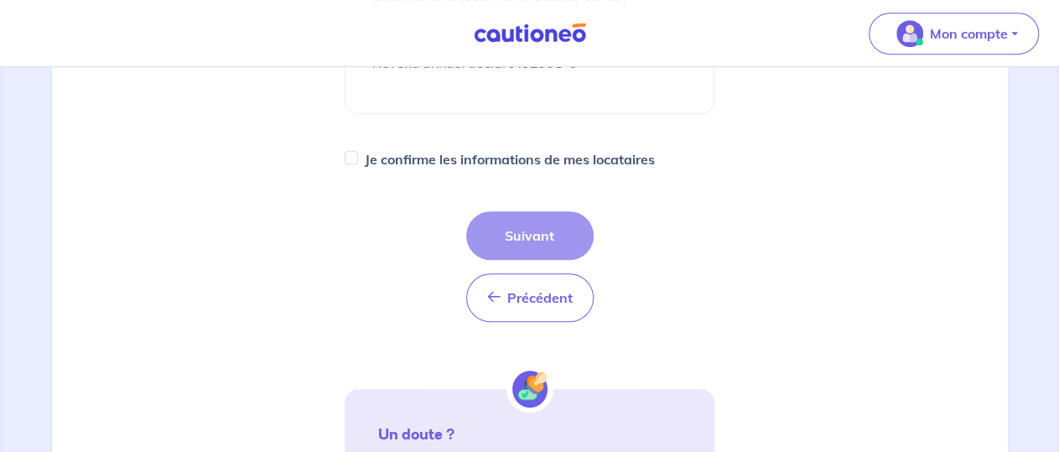
click at [518, 233] on div "Précédent Précédent Suivant" at bounding box center [529, 266] width 127 height 111
click at [538, 236] on div "Précédent Précédent Suivant" at bounding box center [529, 266] width 127 height 111
click at [526, 241] on div "Précédent Précédent Suivant" at bounding box center [529, 266] width 127 height 111
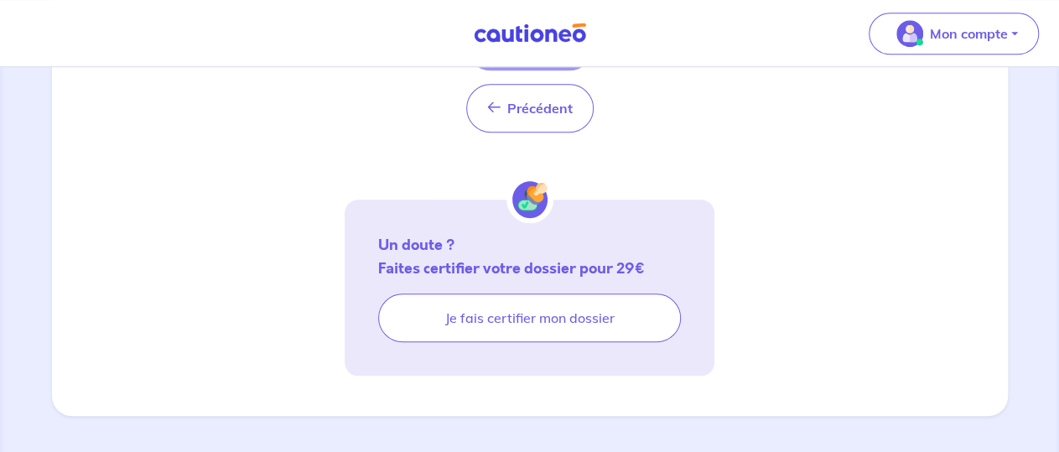
scroll to position [627, 0]
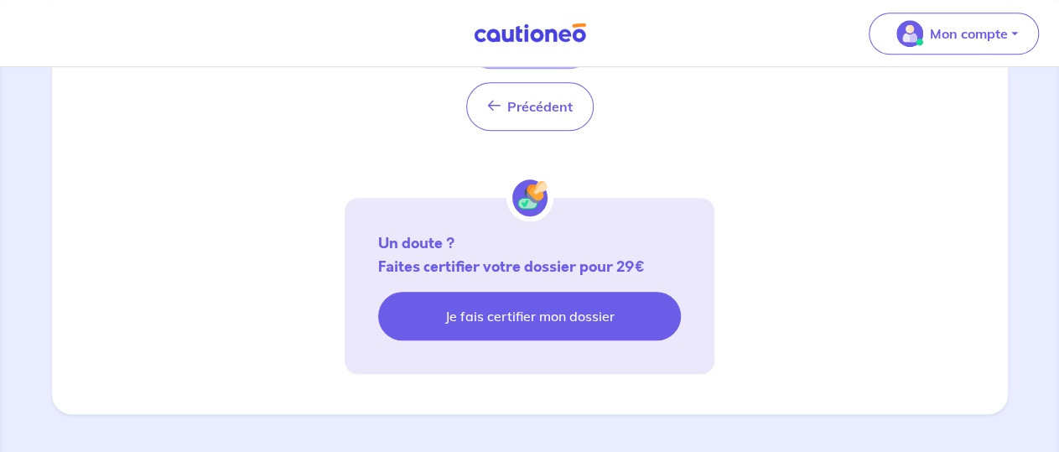
click at [530, 319] on link "Je fais certifier mon dossier" at bounding box center [529, 316] width 303 height 49
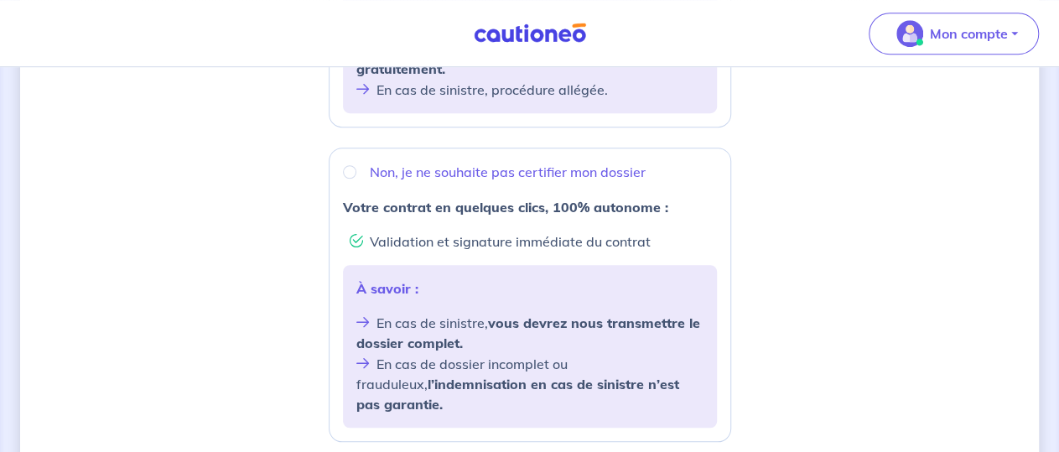
scroll to position [610, 0]
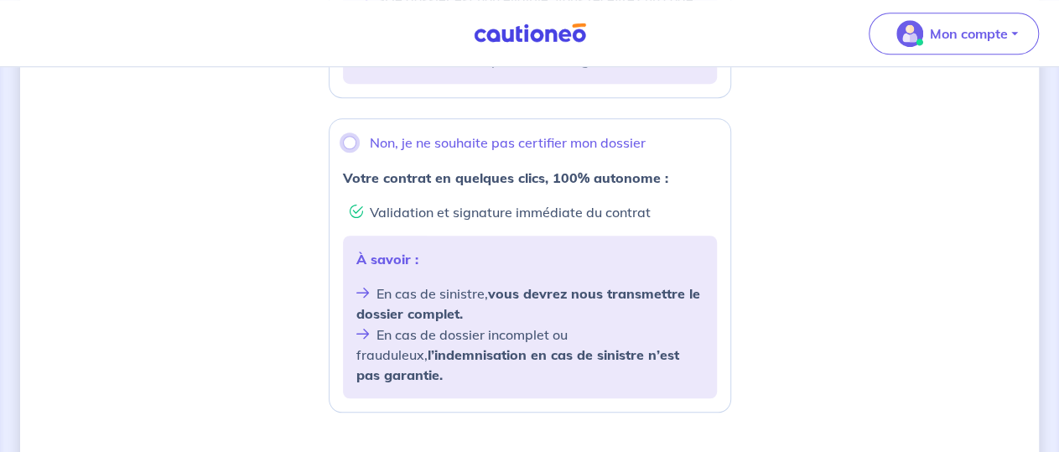
drag, startPoint x: 350, startPoint y: 136, endPoint x: 506, endPoint y: 188, distance: 165.2
click at [351, 137] on input "Non, je ne souhaite pas certifier mon dossier" at bounding box center [349, 142] width 13 height 13
radio input "true"
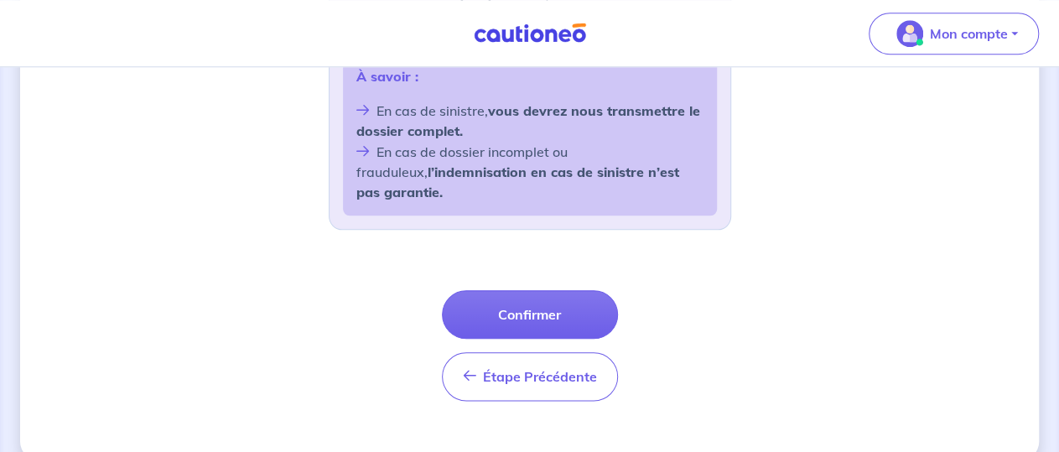
scroll to position [800, 0]
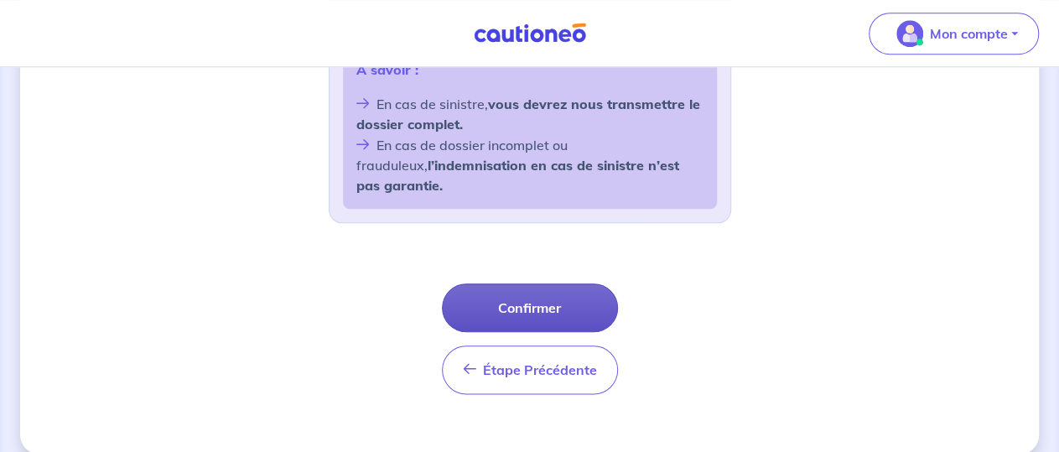
click at [533, 283] on button "Confirmer" at bounding box center [530, 307] width 176 height 49
